Goal: Check status

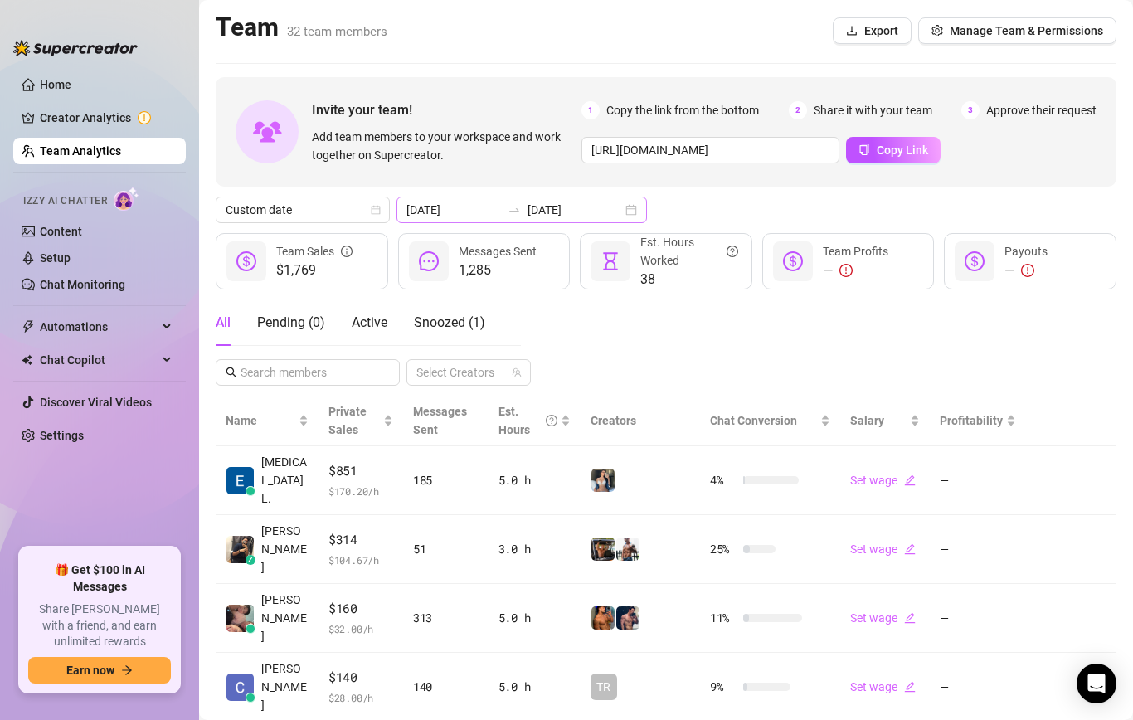
click at [501, 204] on div at bounding box center [514, 209] width 27 height 13
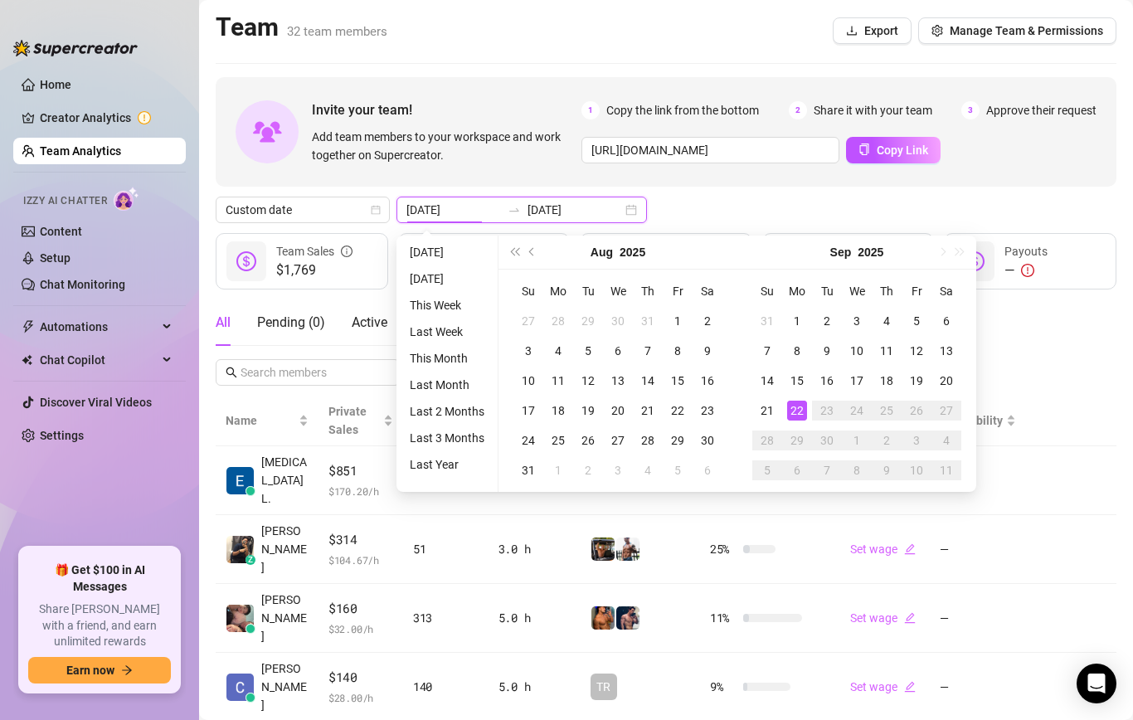
type input "[DATE]"
click at [792, 399] on td "22" at bounding box center [797, 411] width 30 height 30
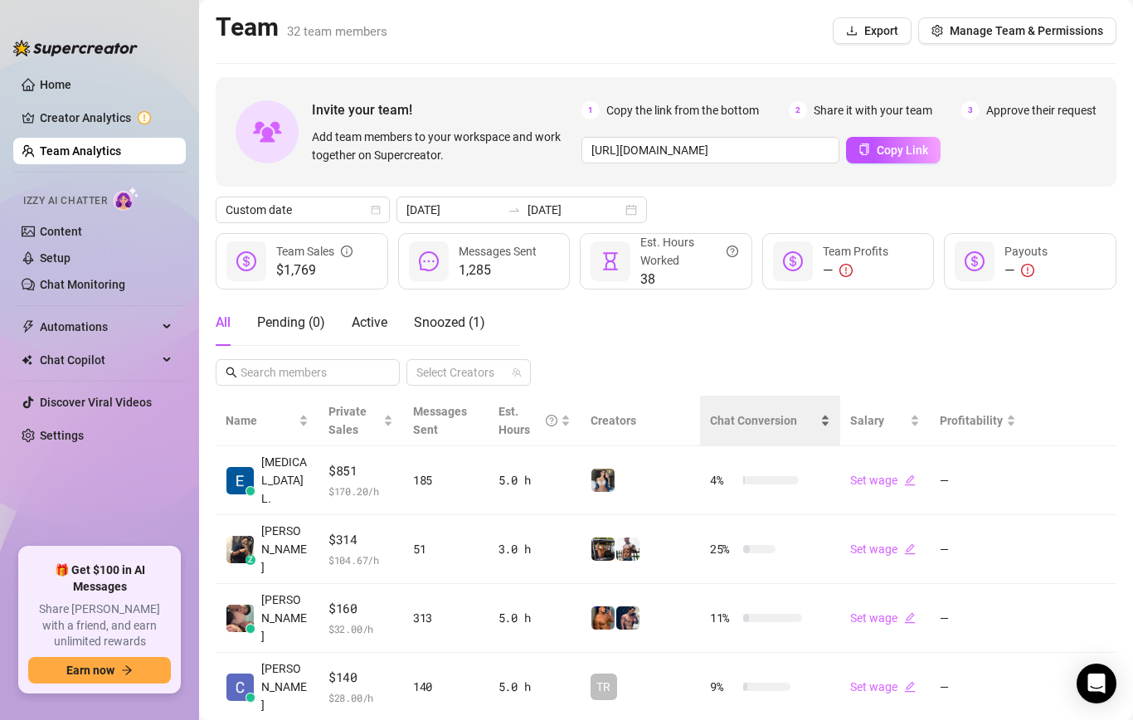
click at [768, 411] on div "Chat Conversion" at bounding box center [770, 420] width 120 height 18
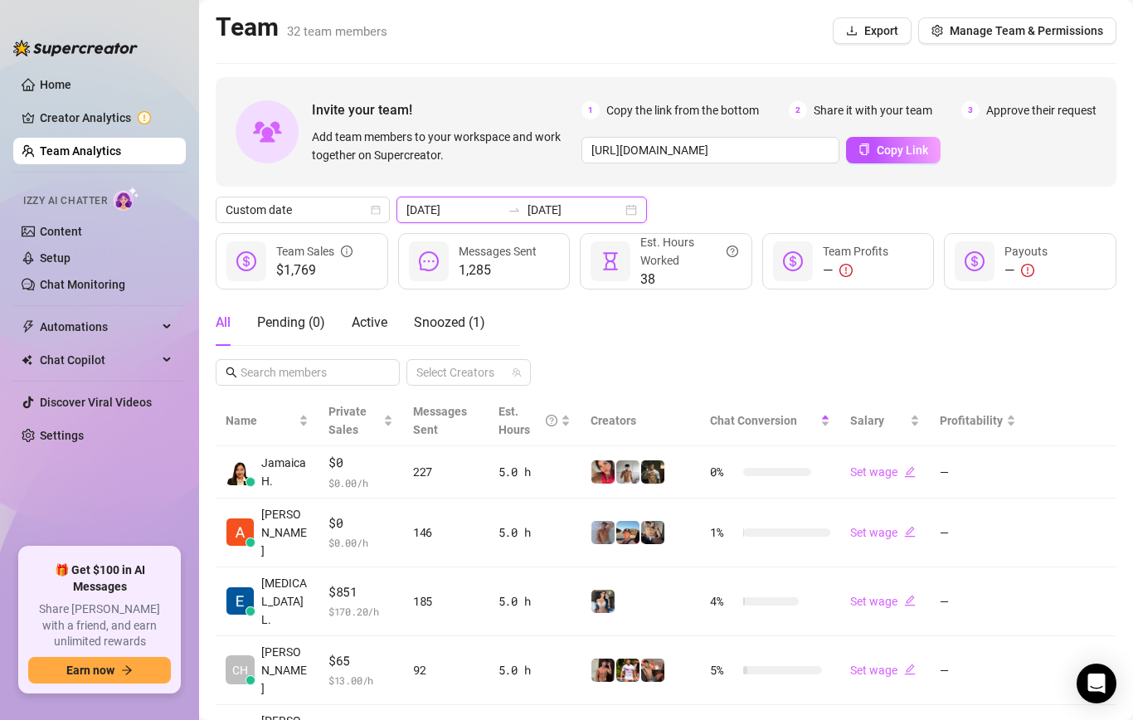
click at [528, 214] on input "[DATE]" at bounding box center [575, 210] width 95 height 18
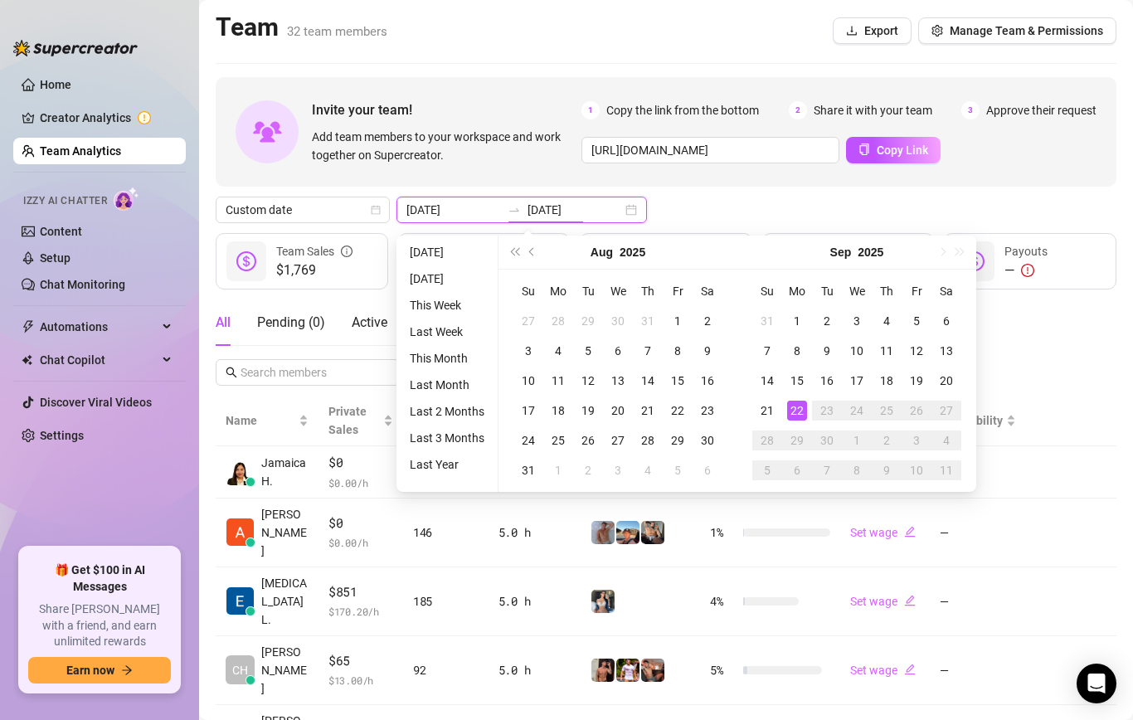
type input "[DATE]"
click at [799, 411] on div "22" at bounding box center [797, 411] width 20 height 20
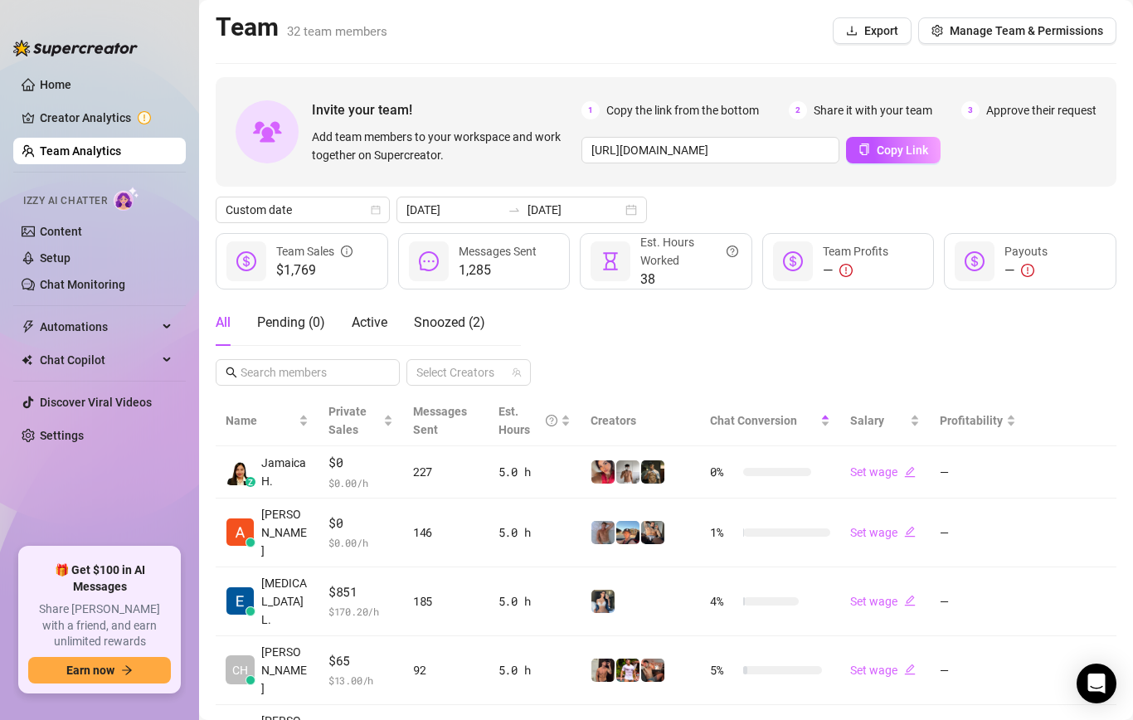
click at [993, 341] on div "All Pending ( 0 ) Active Snoozed ( 2 ) Select Creators" at bounding box center [666, 342] width 901 height 86
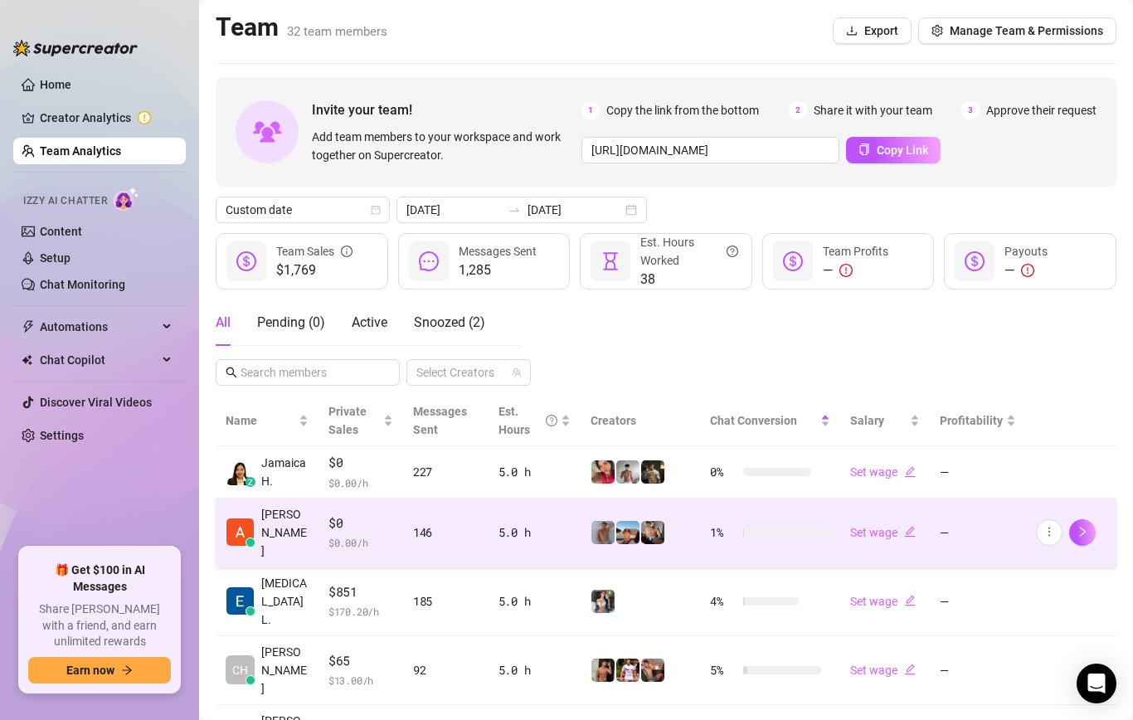
scroll to position [341, 0]
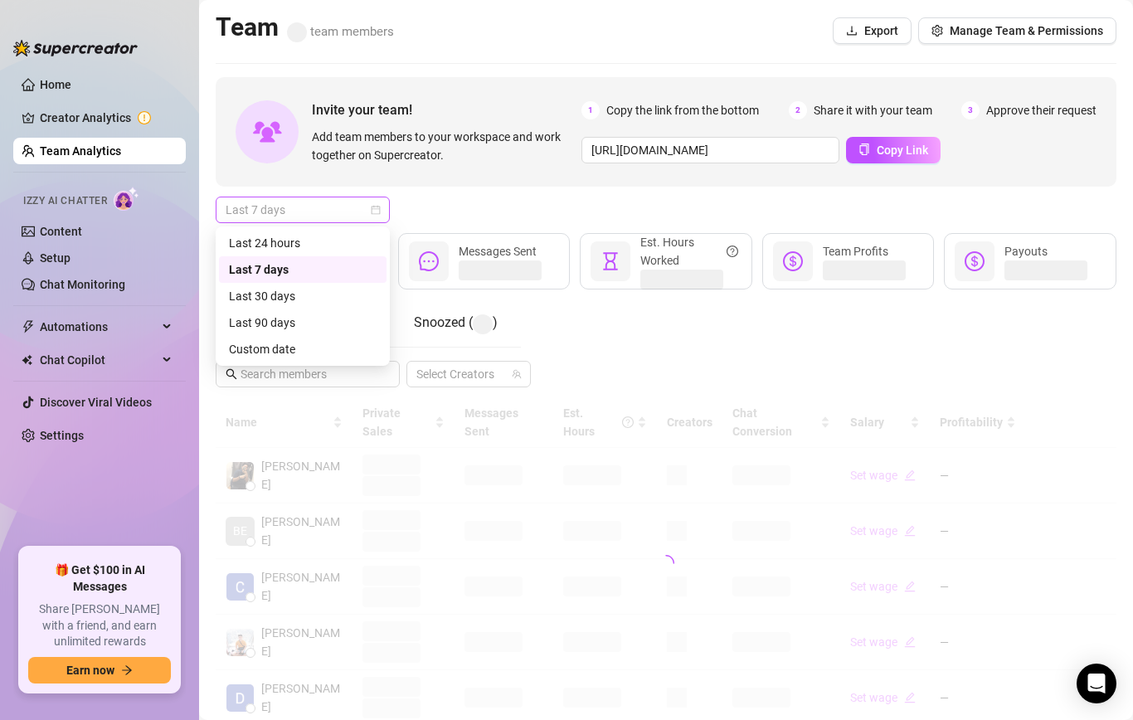
click at [310, 208] on span "Last 7 days" at bounding box center [303, 209] width 154 height 25
click at [303, 342] on div "Custom date" at bounding box center [303, 349] width 148 height 18
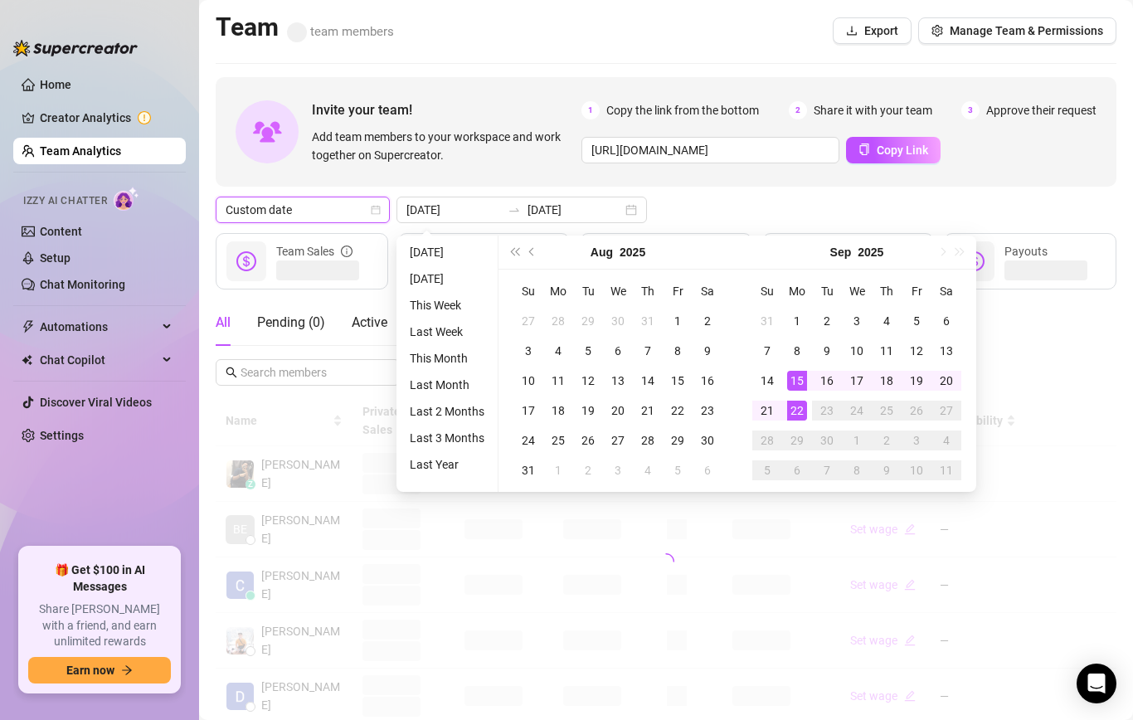
type input "[DATE]"
click at [796, 411] on div "22" at bounding box center [797, 411] width 20 height 20
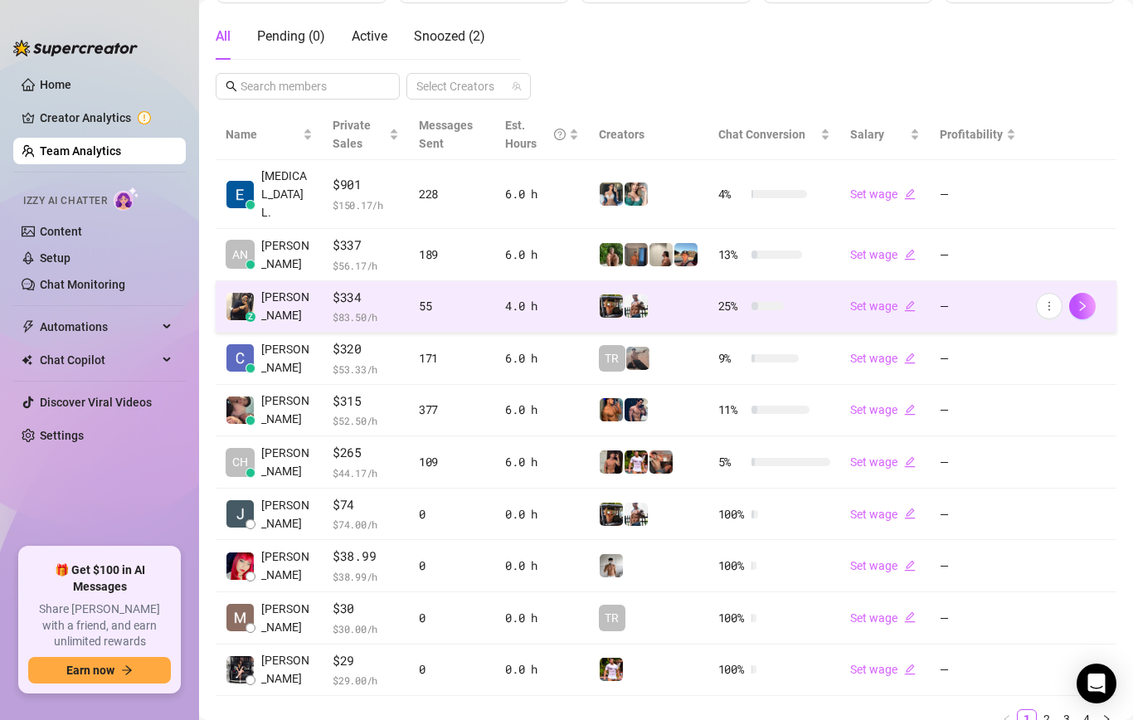
scroll to position [294, 0]
